Goal: Check status: Check status

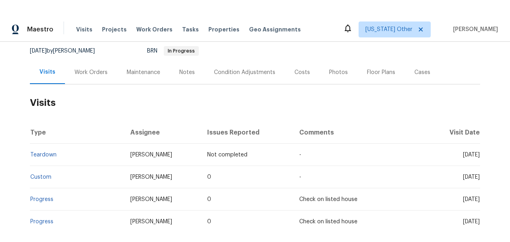
scroll to position [12, 0]
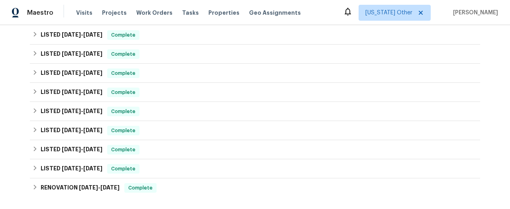
scroll to position [134, 0]
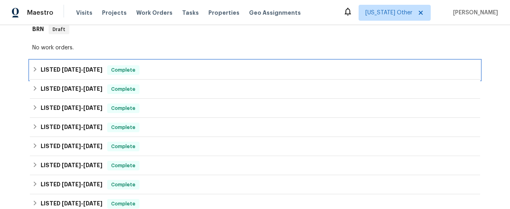
click at [98, 69] on span "[DATE]" at bounding box center [92, 70] width 19 height 6
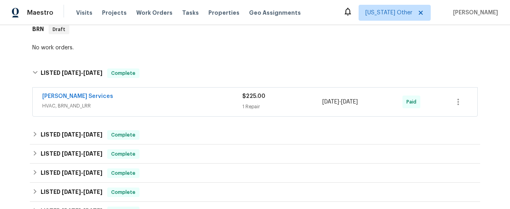
click at [67, 106] on span "HVAC, BRN_AND_LRR" at bounding box center [142, 106] width 200 height 8
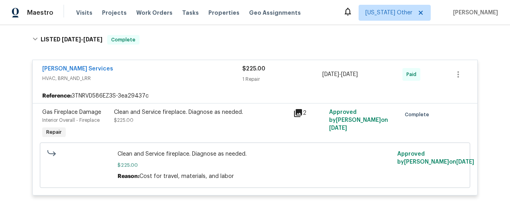
scroll to position [164, 0]
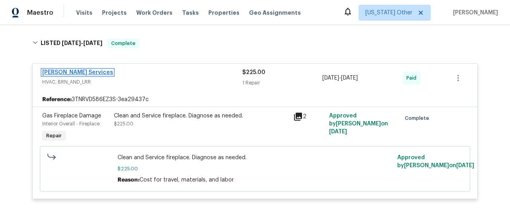
click at [83, 72] on link "[PERSON_NAME] Services" at bounding box center [77, 73] width 71 height 6
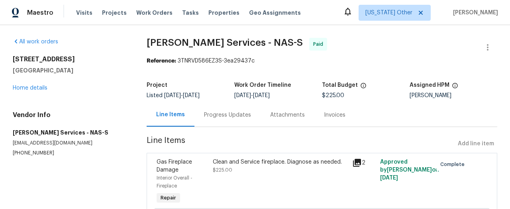
click at [235, 115] on div "Progress Updates" at bounding box center [227, 115] width 47 height 8
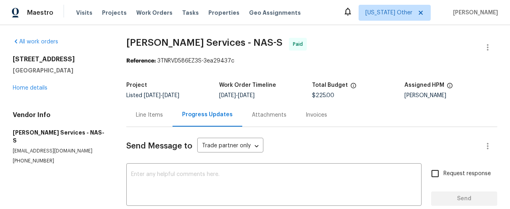
click at [271, 114] on div "Attachments" at bounding box center [269, 115] width 35 height 8
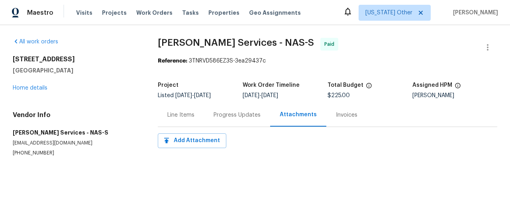
click at [347, 117] on div "Invoices" at bounding box center [347, 115] width 22 height 8
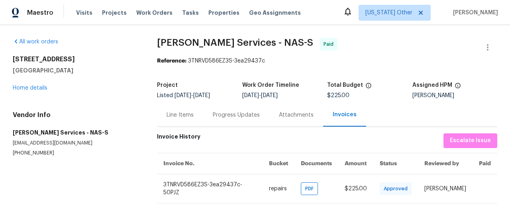
scroll to position [6, 0]
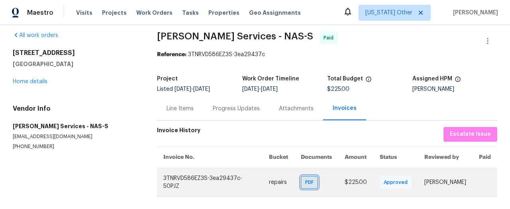
click at [305, 179] on span "PDF" at bounding box center [311, 183] width 12 height 8
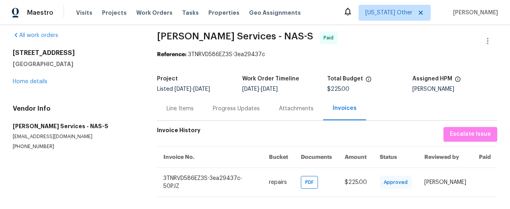
click at [226, 105] on div "Progress Updates" at bounding box center [236, 109] width 47 height 8
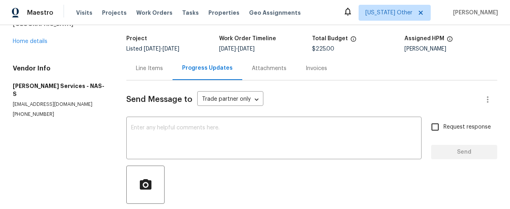
scroll to position [28, 0]
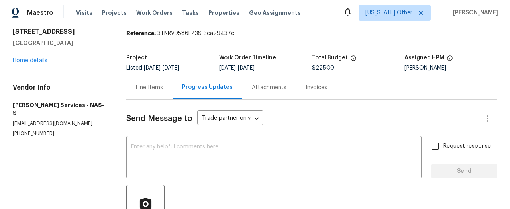
click at [159, 89] on div "Line Items" at bounding box center [149, 88] width 27 height 8
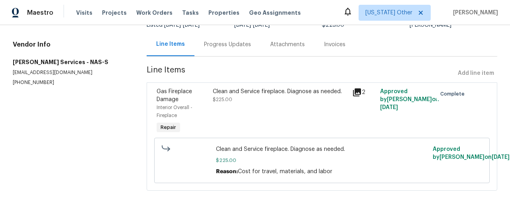
scroll to position [74, 0]
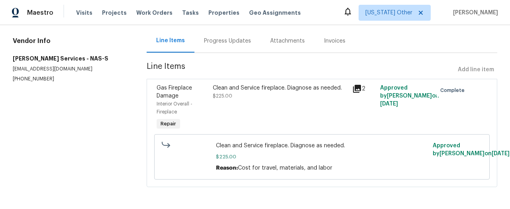
click at [358, 87] on icon at bounding box center [357, 89] width 8 height 8
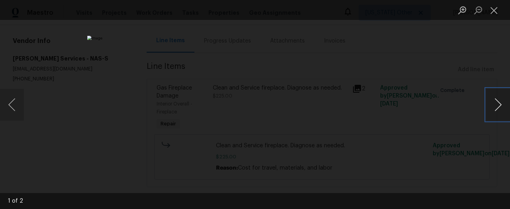
click at [502, 110] on button "Next image" at bounding box center [498, 105] width 24 height 32
click at [496, 10] on button "Close lightbox" at bounding box center [494, 10] width 16 height 14
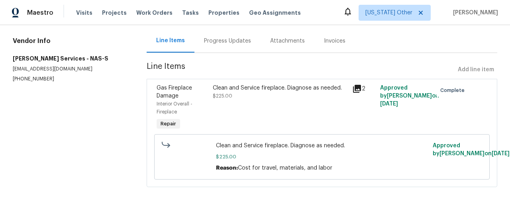
scroll to position [0, 0]
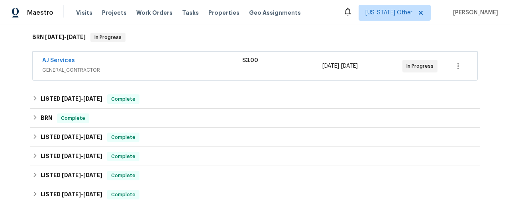
scroll to position [110, 0]
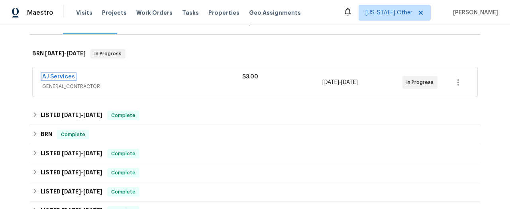
click at [62, 75] on link "AJ Services" at bounding box center [58, 77] width 33 height 6
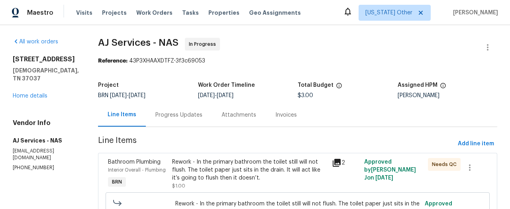
click at [189, 116] on div "Progress Updates" at bounding box center [179, 115] width 47 height 8
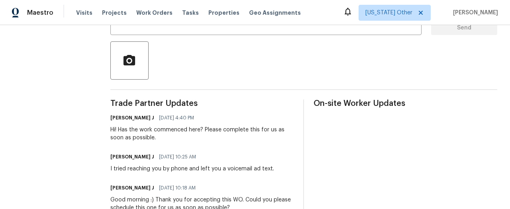
scroll to position [177, 0]
